Goal: Find specific page/section: Find specific page/section

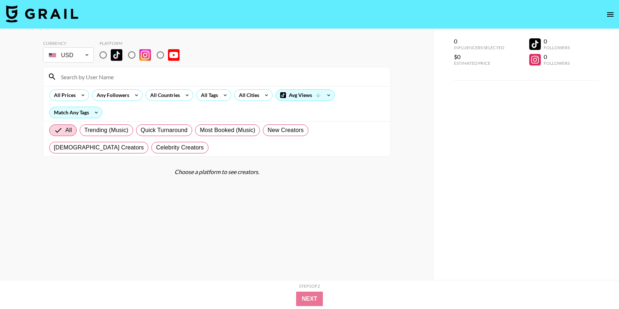
click at [102, 58] on input "radio" at bounding box center [103, 54] width 15 height 15
radio input "true"
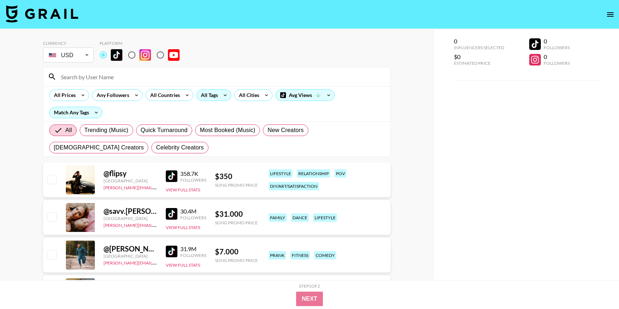
click at [214, 98] on div "All Tags" at bounding box center [208, 95] width 23 height 11
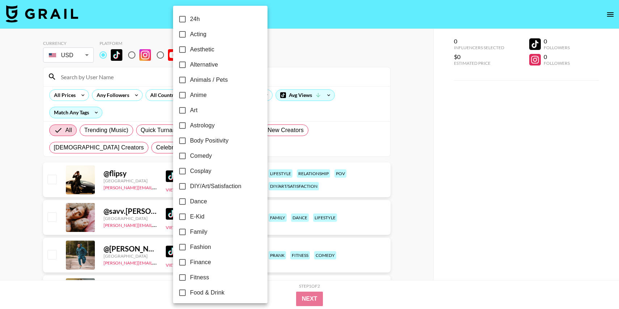
click at [199, 63] on span "Alternative" at bounding box center [204, 64] width 28 height 9
click at [190, 63] on input "Alternative" at bounding box center [182, 64] width 15 height 15
checkbox input "true"
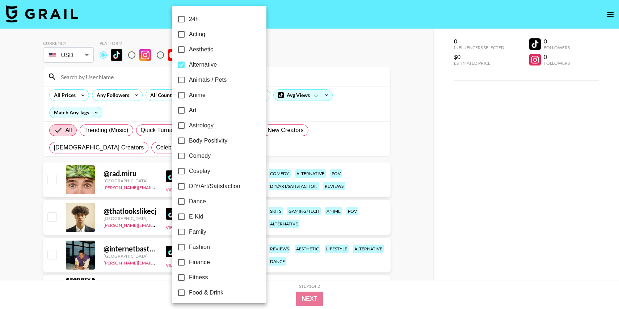
click at [278, 62] on div at bounding box center [309, 154] width 619 height 309
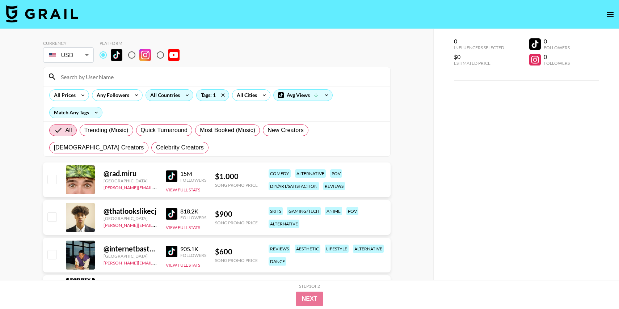
click at [150, 100] on div "All Countries" at bounding box center [163, 95] width 35 height 11
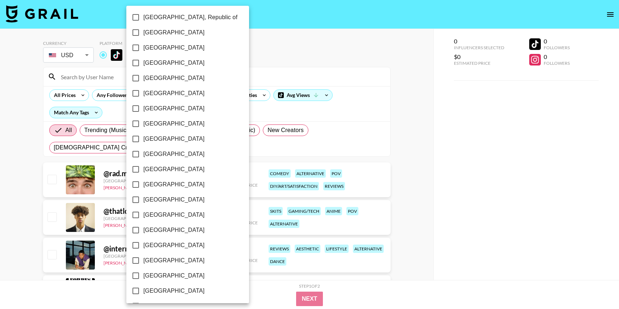
scroll to position [535, 0]
click at [157, 278] on span "[GEOGRAPHIC_DATA]" at bounding box center [173, 274] width 61 height 9
click at [143, 278] on input "[GEOGRAPHIC_DATA]" at bounding box center [135, 274] width 15 height 15
checkbox input "true"
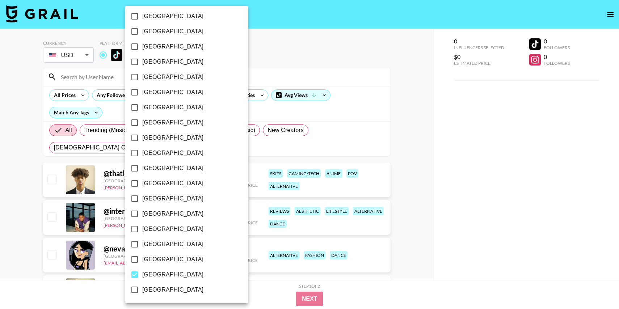
click at [447, 234] on div at bounding box center [309, 154] width 619 height 309
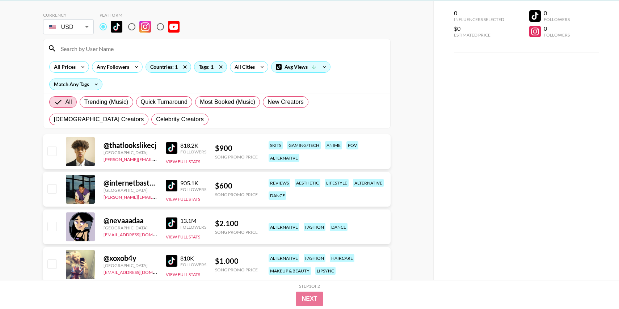
scroll to position [28, 0]
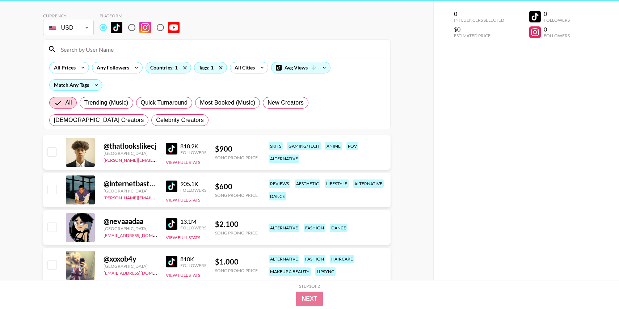
click at [168, 225] on img at bounding box center [172, 224] width 12 height 12
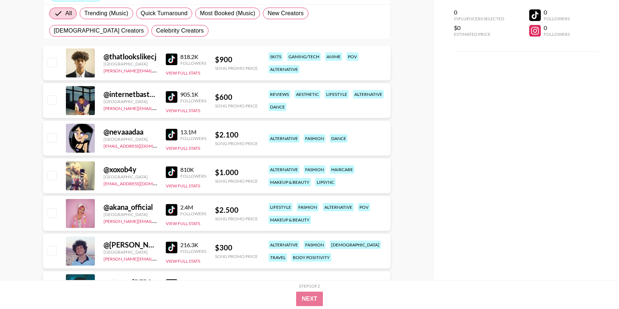
scroll to position [125, 0]
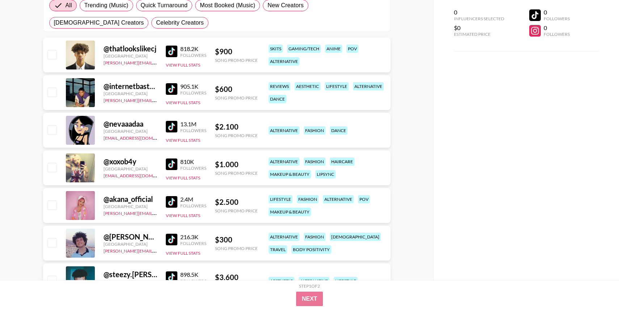
click at [176, 166] on img at bounding box center [172, 165] width 12 height 12
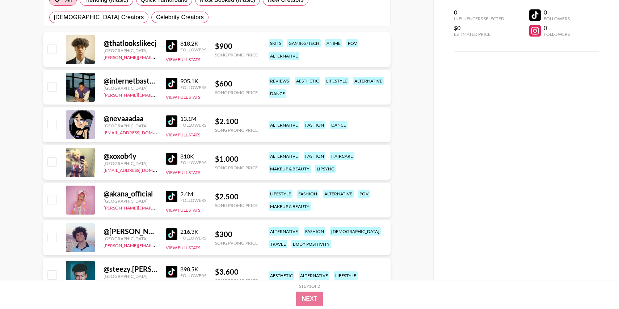
scroll to position [131, 0]
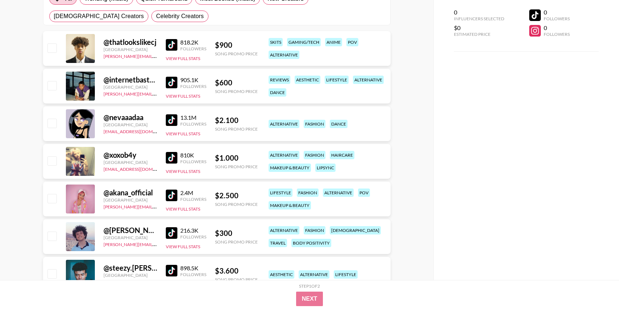
click at [172, 199] on img at bounding box center [172, 196] width 12 height 12
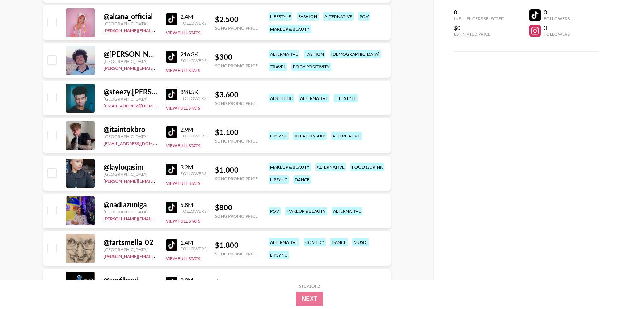
scroll to position [310, 0]
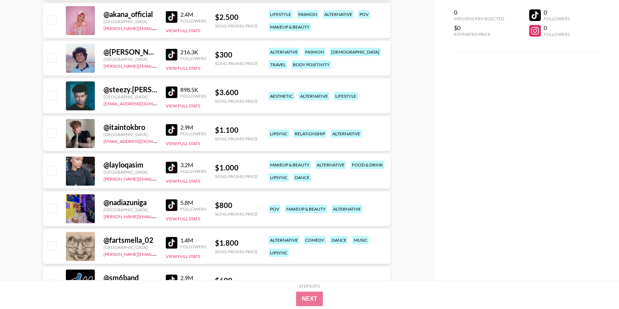
click at [167, 170] on img at bounding box center [172, 168] width 12 height 12
click at [171, 204] on img at bounding box center [172, 205] width 12 height 12
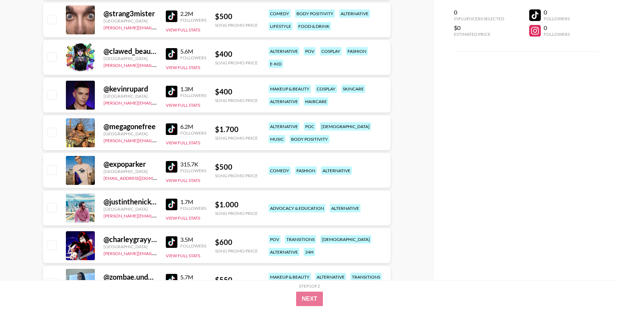
scroll to position [697, 0]
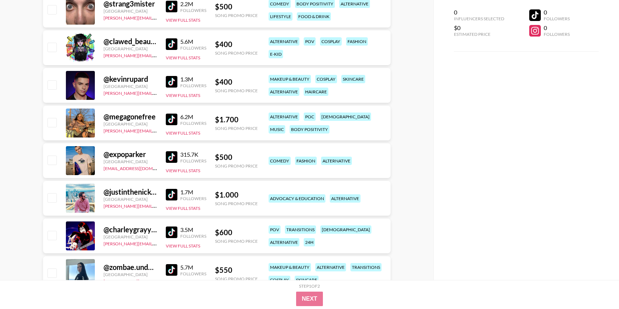
click at [169, 120] on img at bounding box center [172, 120] width 12 height 12
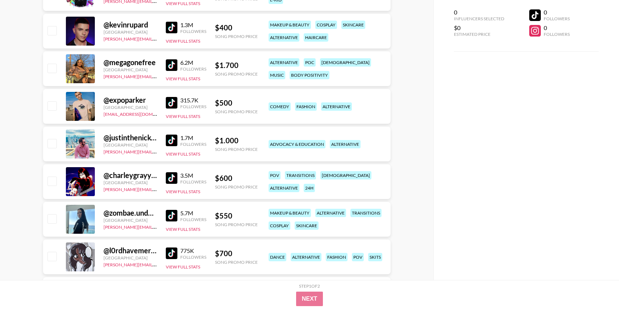
scroll to position [756, 0]
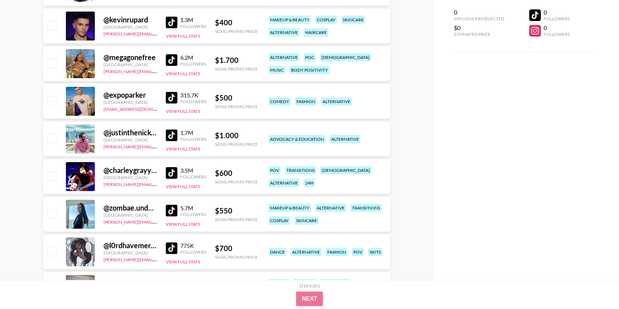
click at [173, 210] on img at bounding box center [172, 211] width 12 height 12
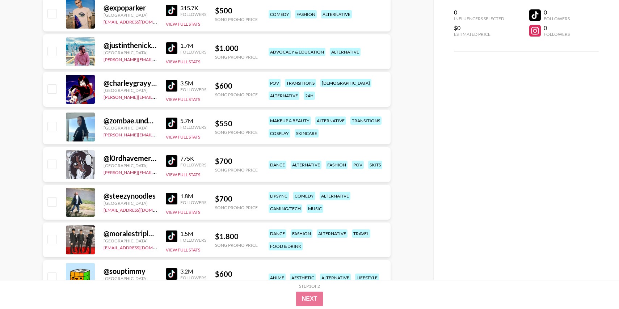
scroll to position [860, 0]
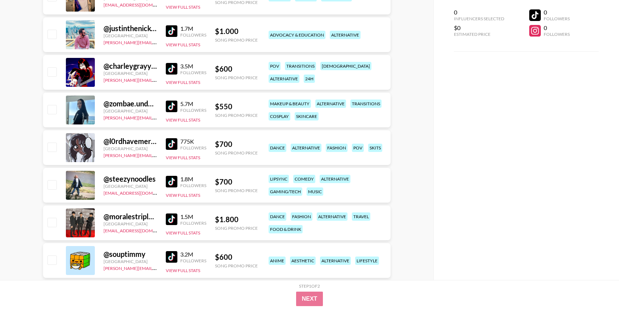
click at [168, 140] on img at bounding box center [172, 144] width 12 height 12
click at [170, 181] on img at bounding box center [172, 182] width 12 height 12
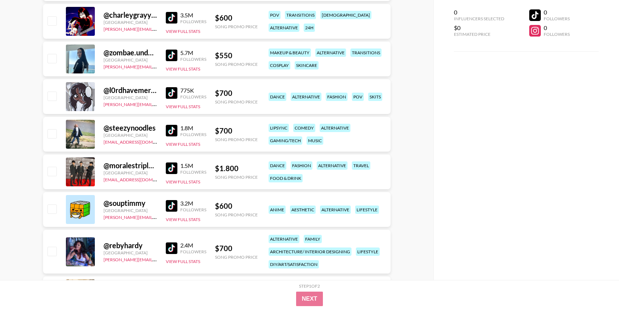
scroll to position [916, 0]
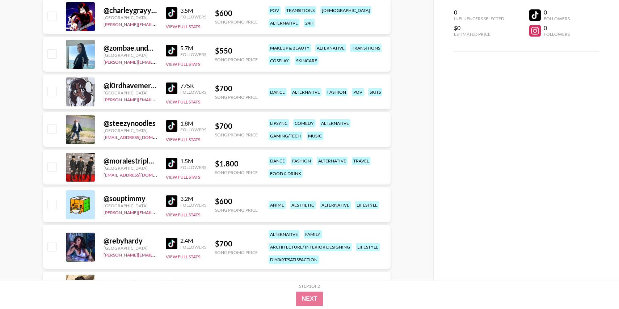
click at [168, 203] on img at bounding box center [172, 201] width 12 height 12
click at [170, 241] on img at bounding box center [172, 244] width 12 height 12
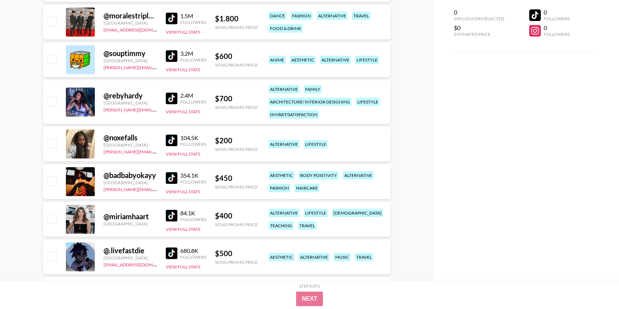
scroll to position [1097, 0]
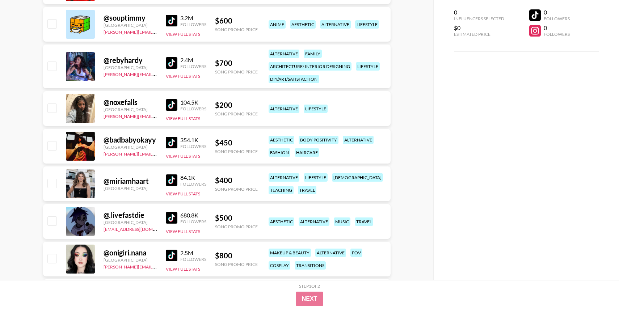
click at [170, 106] on img at bounding box center [172, 105] width 12 height 12
click at [170, 141] on img at bounding box center [172, 143] width 12 height 12
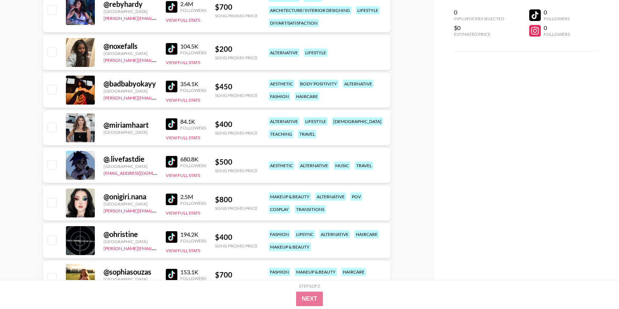
scroll to position [1175, 0]
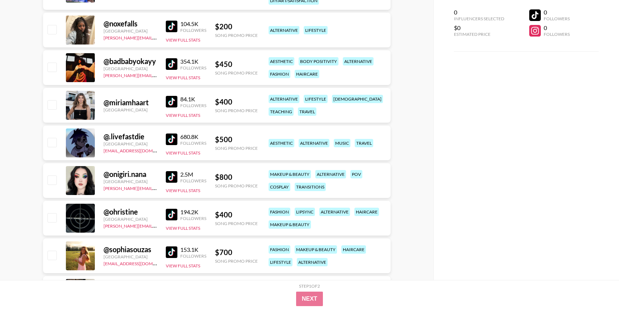
click at [169, 101] on img at bounding box center [172, 102] width 12 height 12
click at [168, 141] on img at bounding box center [172, 140] width 12 height 12
click at [171, 174] on img at bounding box center [172, 177] width 12 height 12
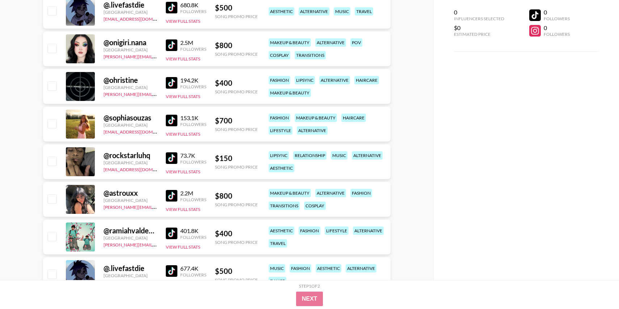
scroll to position [1315, 0]
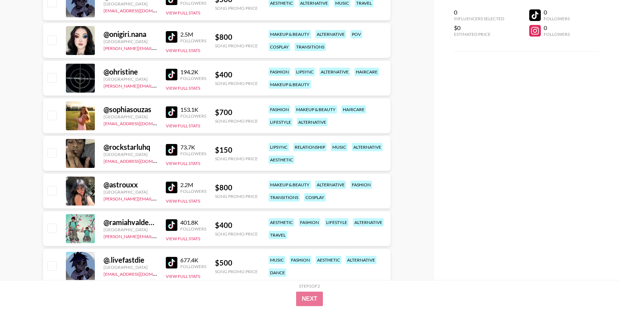
click at [174, 78] on img at bounding box center [172, 75] width 12 height 12
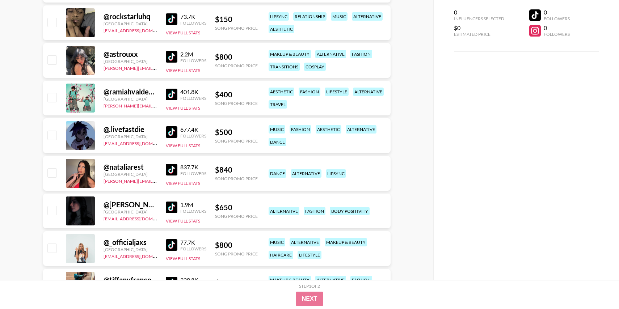
scroll to position [1449, 0]
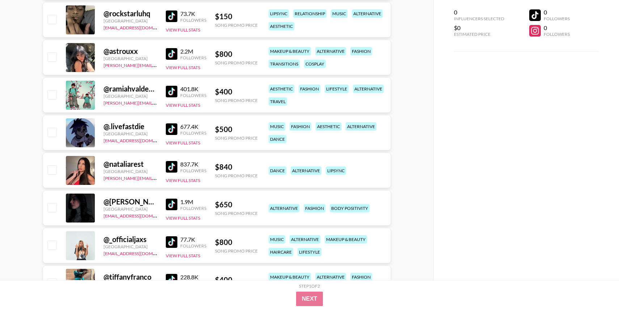
click at [172, 59] on img at bounding box center [172, 54] width 12 height 12
click at [173, 165] on img at bounding box center [172, 167] width 12 height 12
click at [170, 203] on img at bounding box center [172, 205] width 12 height 12
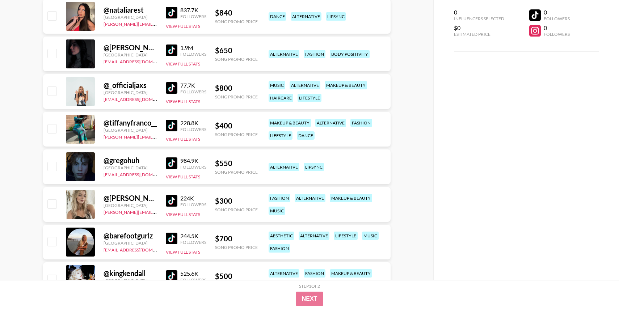
scroll to position [1618, 0]
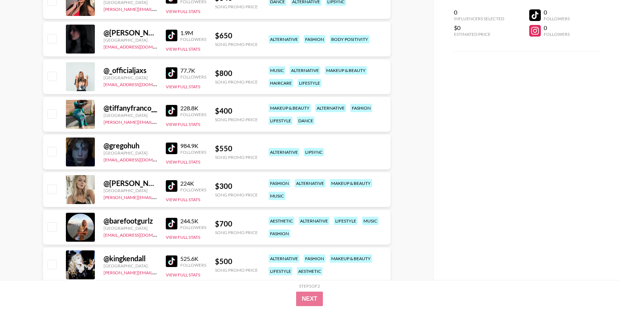
click at [169, 72] on img at bounding box center [172, 73] width 12 height 12
click at [172, 188] on img at bounding box center [172, 186] width 12 height 12
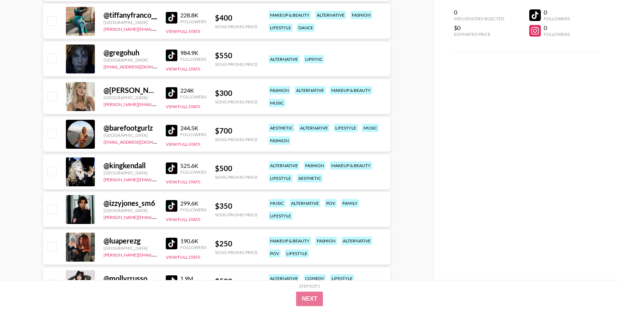
scroll to position [1765, 0]
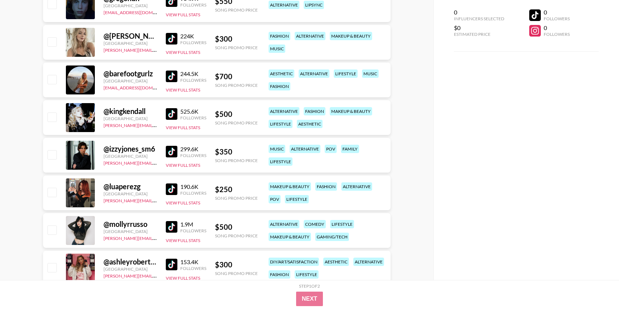
click at [172, 74] on img at bounding box center [172, 77] width 12 height 12
click at [170, 114] on img at bounding box center [172, 114] width 12 height 12
click at [171, 154] on img at bounding box center [172, 152] width 12 height 12
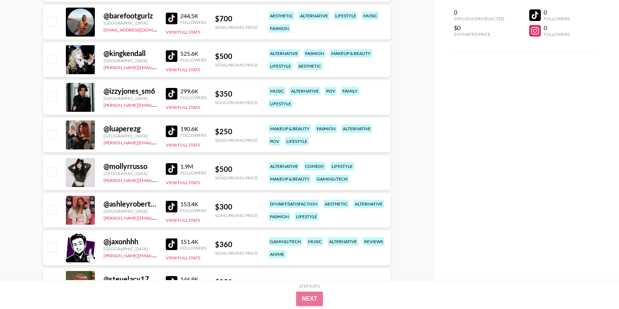
scroll to position [1833, 0]
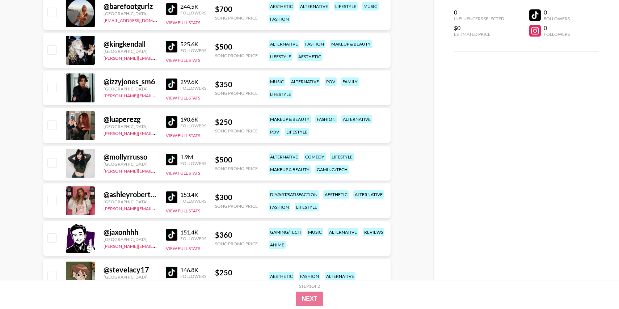
click at [170, 122] on img at bounding box center [172, 122] width 12 height 12
click at [172, 159] on img at bounding box center [172, 160] width 12 height 12
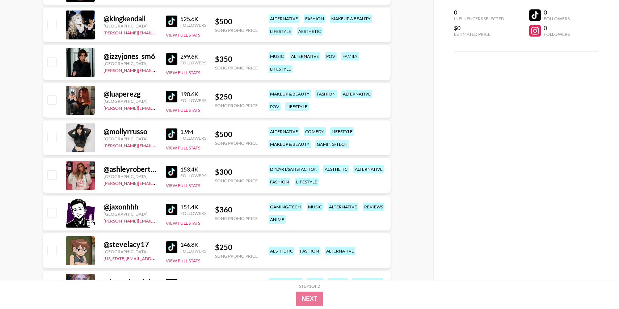
scroll to position [1964, 0]
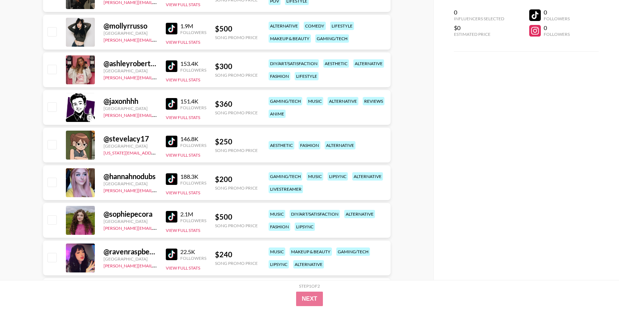
click at [169, 67] on img at bounding box center [172, 66] width 12 height 12
click at [170, 101] on img at bounding box center [172, 104] width 12 height 12
click at [170, 149] on div "146.8K Followers View Full Stats" at bounding box center [186, 145] width 41 height 26
click at [169, 144] on img at bounding box center [172, 142] width 12 height 12
click at [169, 178] on img at bounding box center [172, 179] width 12 height 12
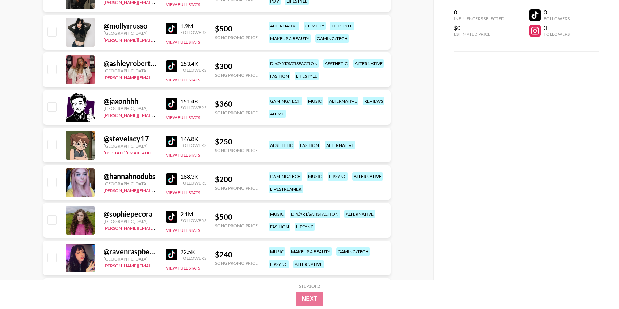
click at [169, 217] on img at bounding box center [172, 217] width 12 height 12
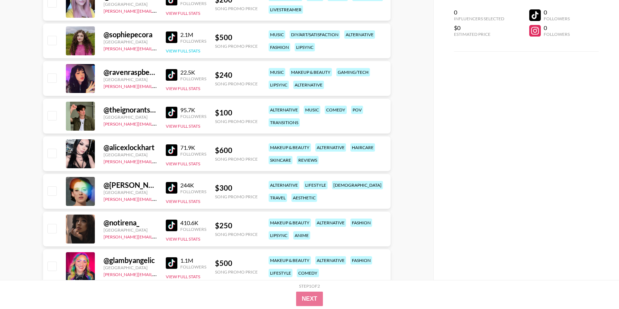
scroll to position [2140, 0]
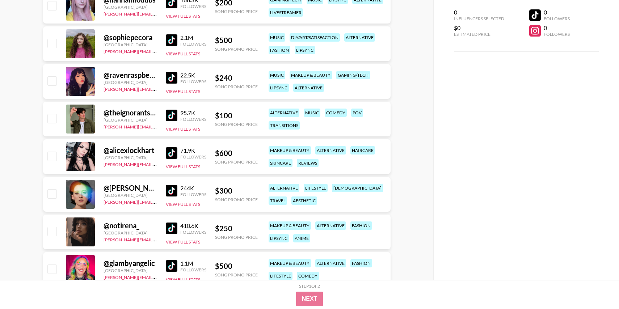
click at [168, 72] on img at bounding box center [172, 78] width 12 height 12
click at [172, 154] on img at bounding box center [172, 153] width 12 height 12
click at [173, 188] on img at bounding box center [172, 191] width 12 height 12
click at [175, 223] on img at bounding box center [172, 229] width 12 height 12
click at [172, 268] on img at bounding box center [172, 266] width 12 height 12
